Goal: Check status

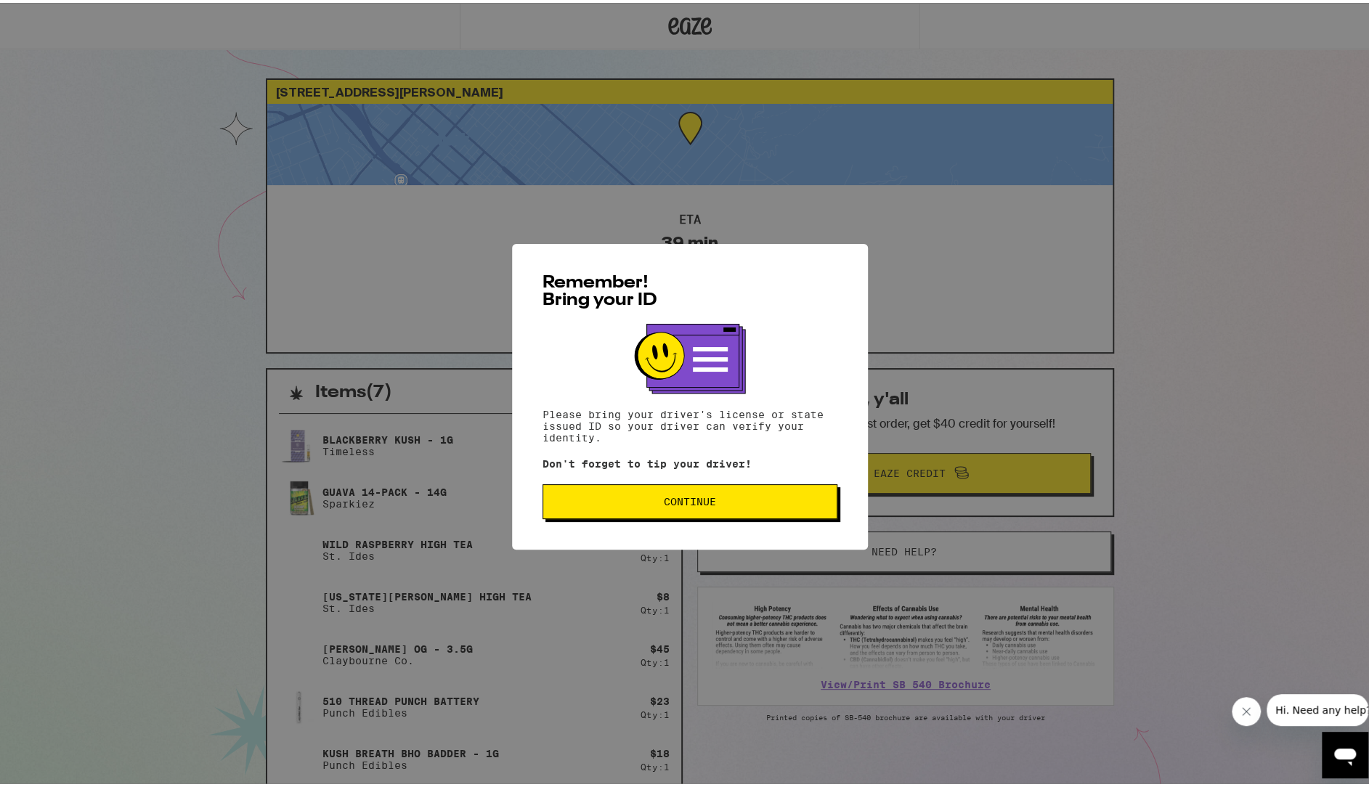
click at [697, 497] on span "Continue" at bounding box center [690, 499] width 52 height 10
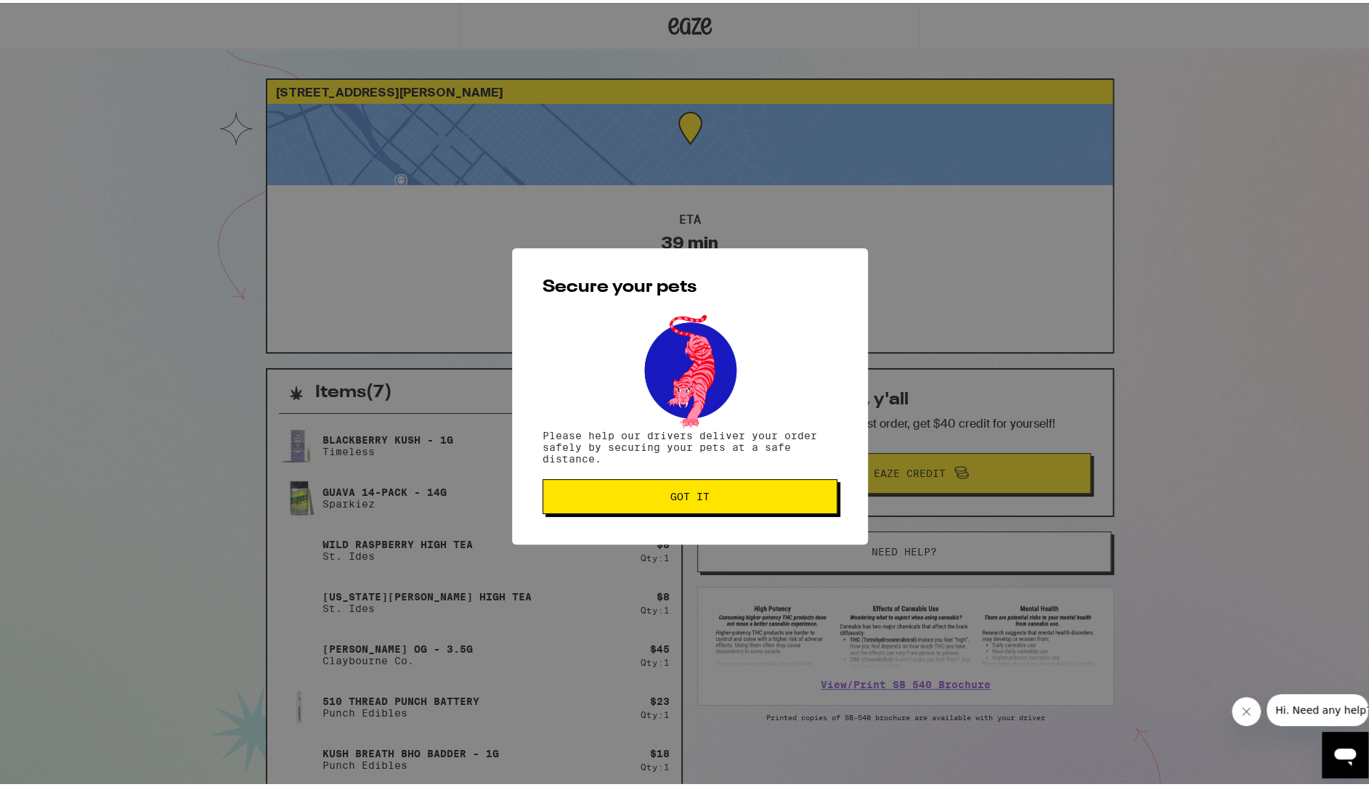
click at [697, 497] on span "Got it" at bounding box center [689, 494] width 39 height 10
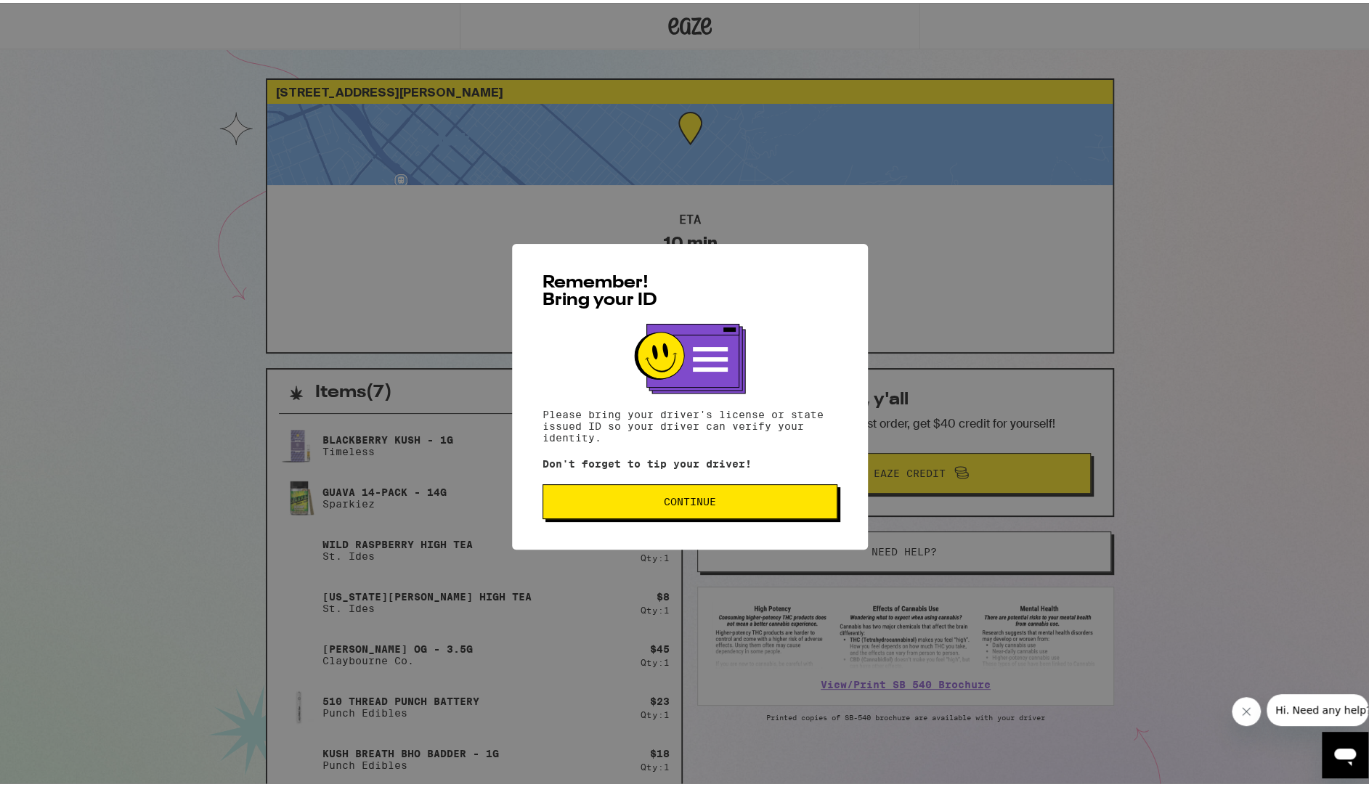
click at [671, 504] on span "Continue" at bounding box center [690, 499] width 52 height 10
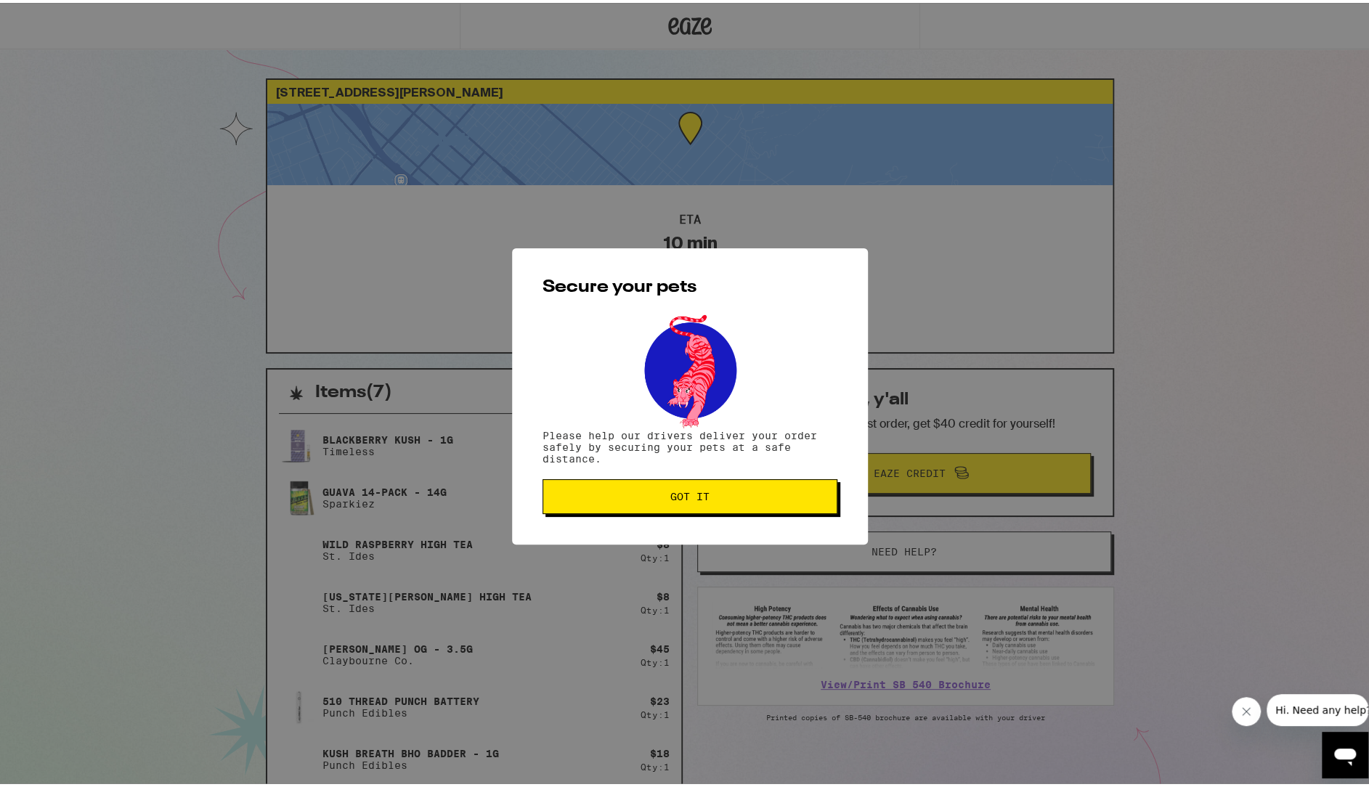
click at [671, 507] on button "Got it" at bounding box center [690, 493] width 295 height 35
